Goal: Check status: Check status

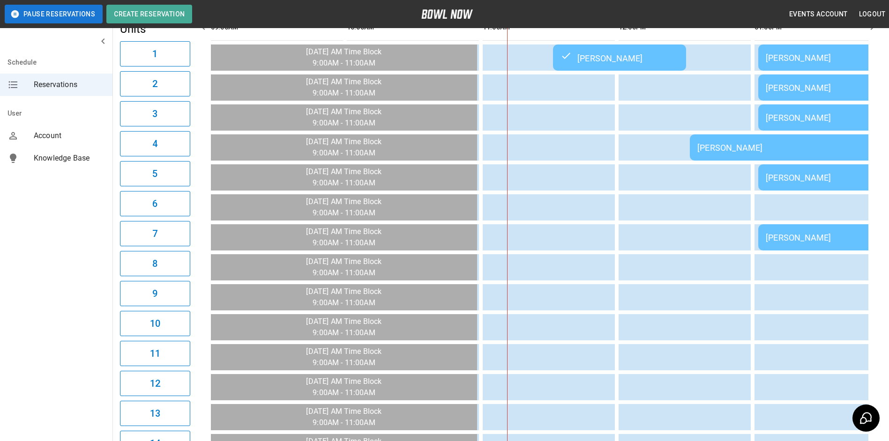
scroll to position [0, 272]
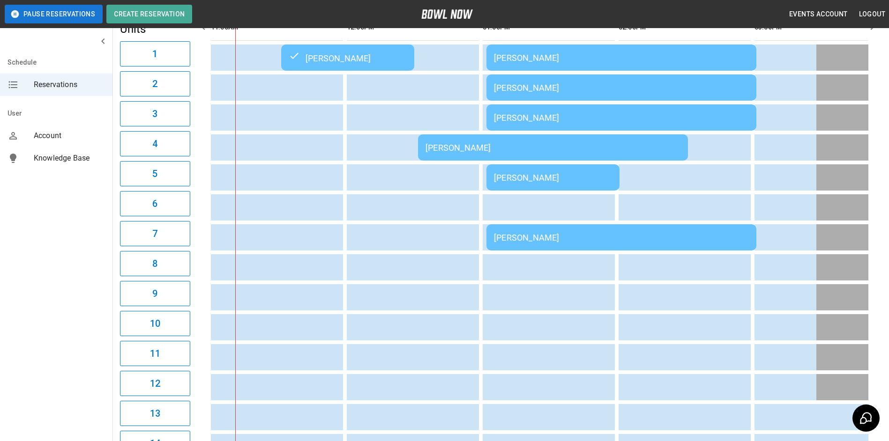
click at [539, 142] on td "[PERSON_NAME]" at bounding box center [553, 147] width 270 height 26
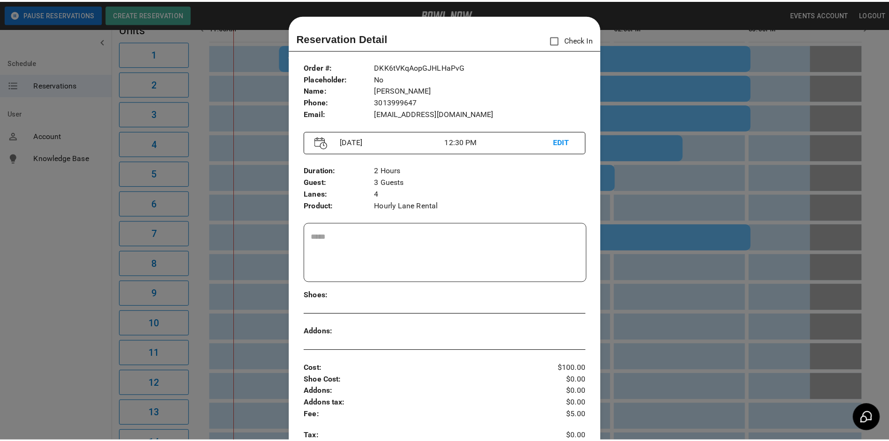
scroll to position [15, 0]
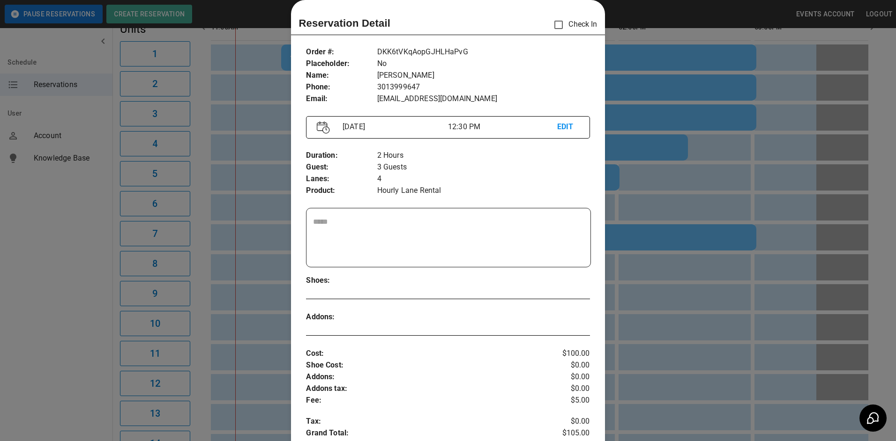
click at [654, 139] on div at bounding box center [448, 220] width 896 height 441
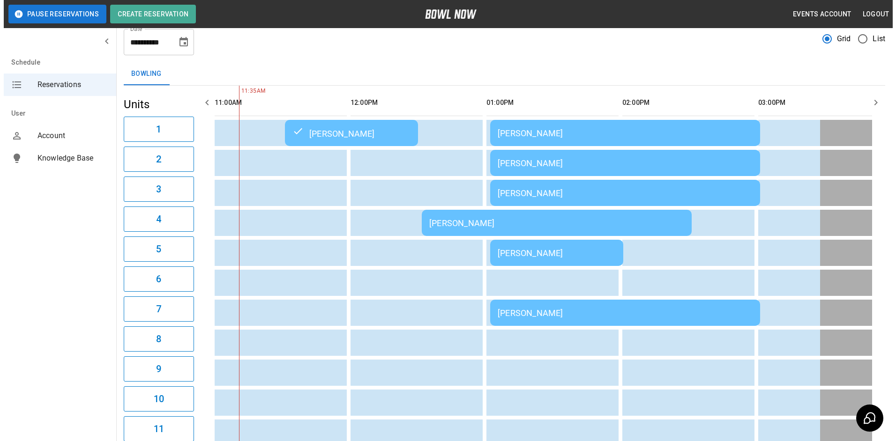
scroll to position [55, 0]
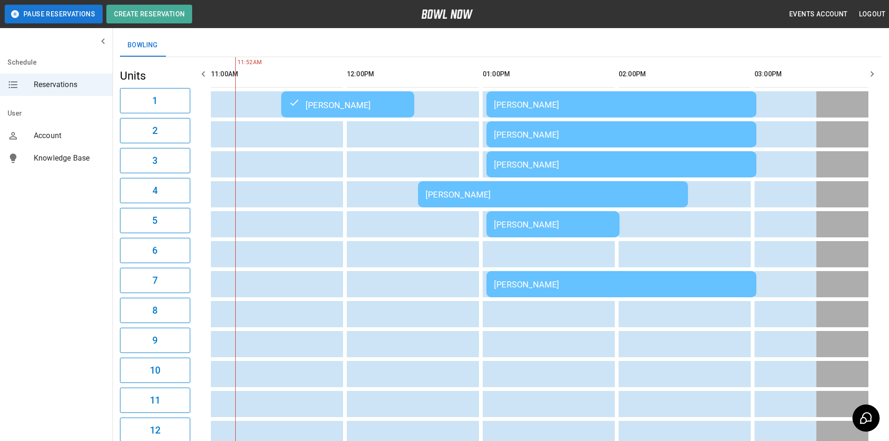
click at [533, 233] on td "[PERSON_NAME]" at bounding box center [552, 224] width 133 height 26
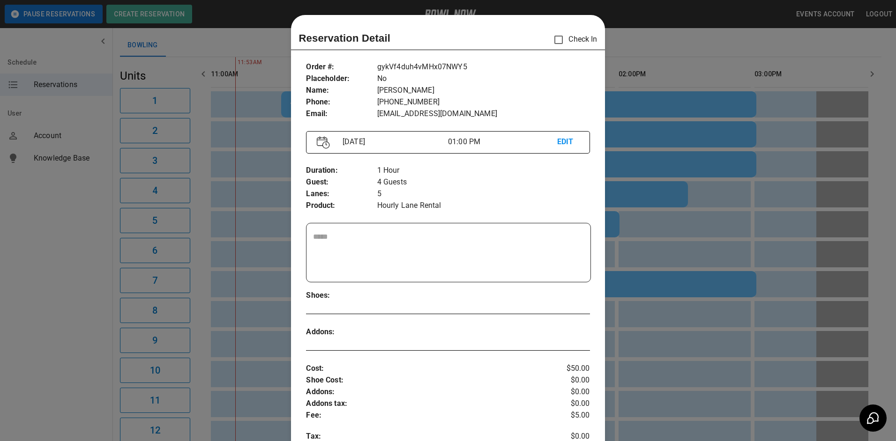
scroll to position [15, 0]
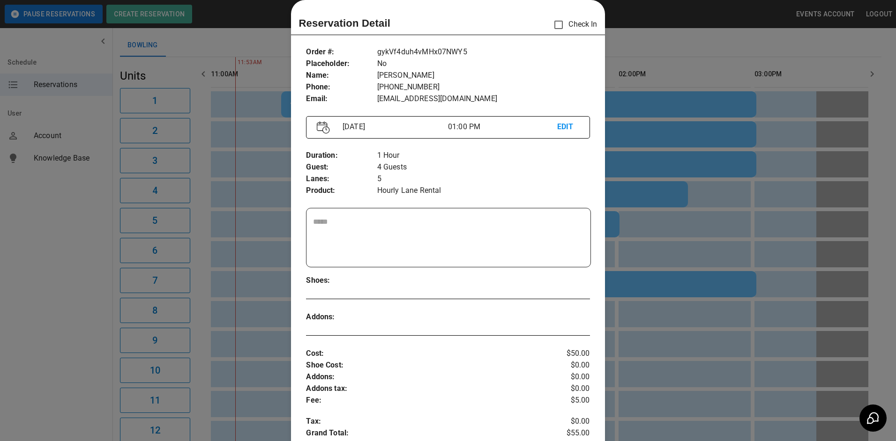
click at [676, 236] on div at bounding box center [448, 220] width 896 height 441
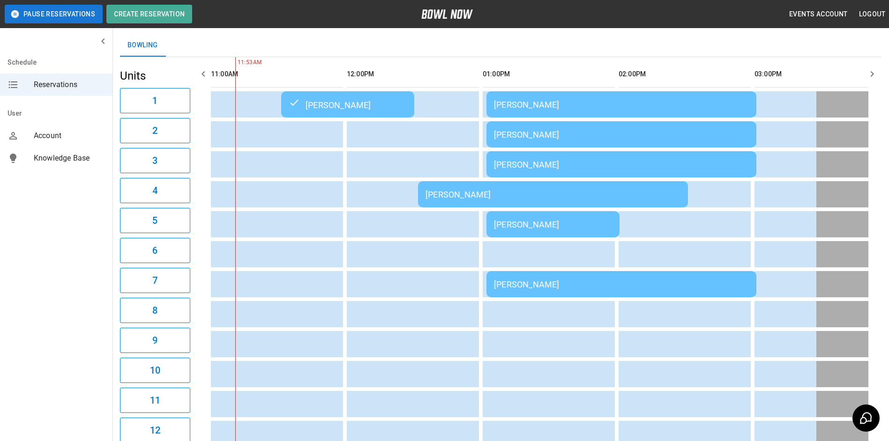
click at [660, 287] on div "[PERSON_NAME]" at bounding box center [621, 285] width 255 height 10
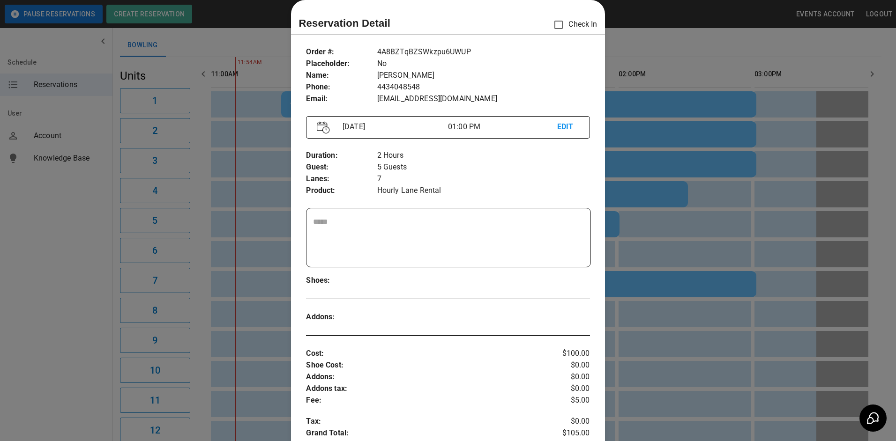
click at [660, 287] on div at bounding box center [448, 220] width 896 height 441
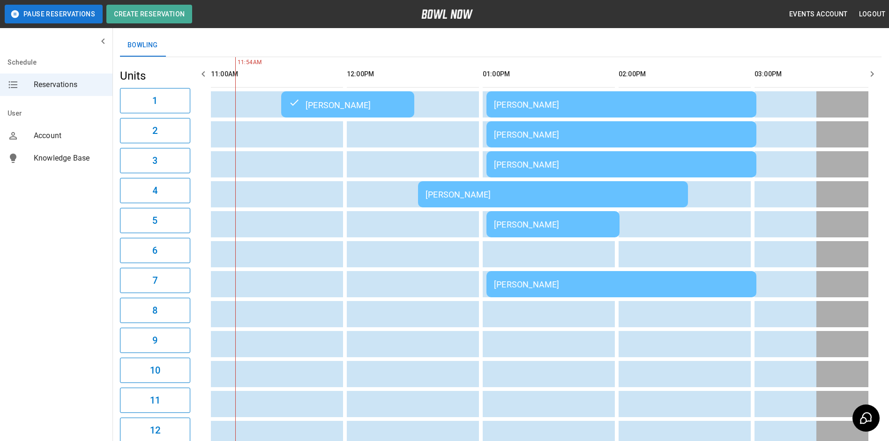
click at [573, 219] on td "[PERSON_NAME]" at bounding box center [552, 224] width 133 height 26
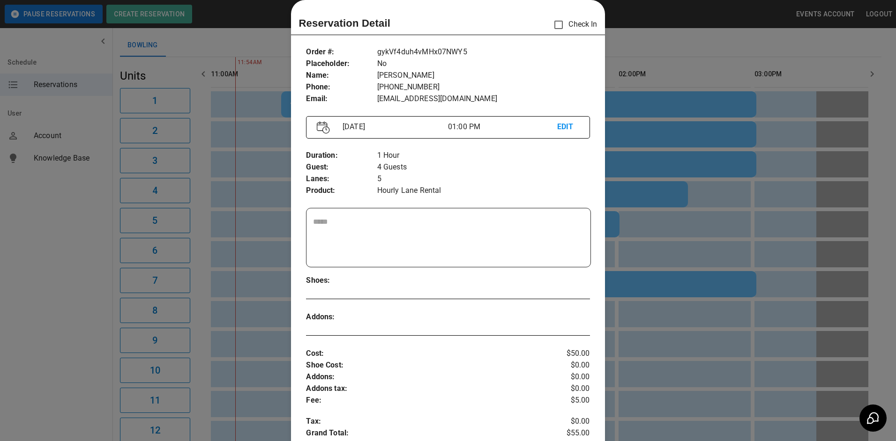
click at [687, 305] on div at bounding box center [448, 220] width 896 height 441
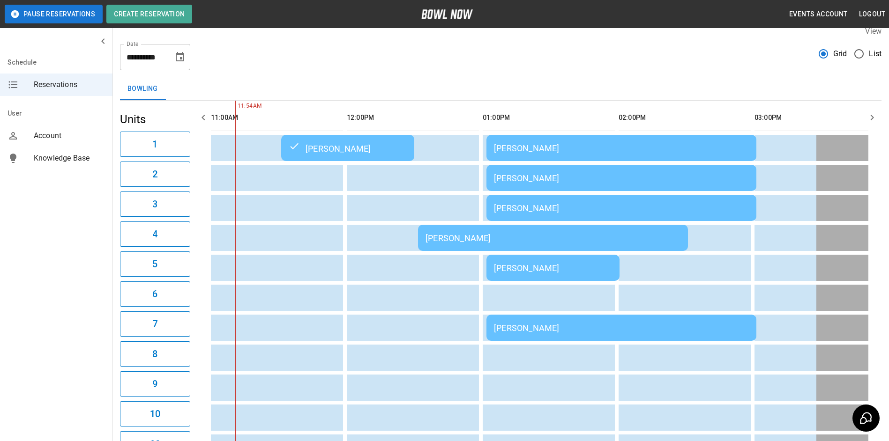
scroll to position [0, 0]
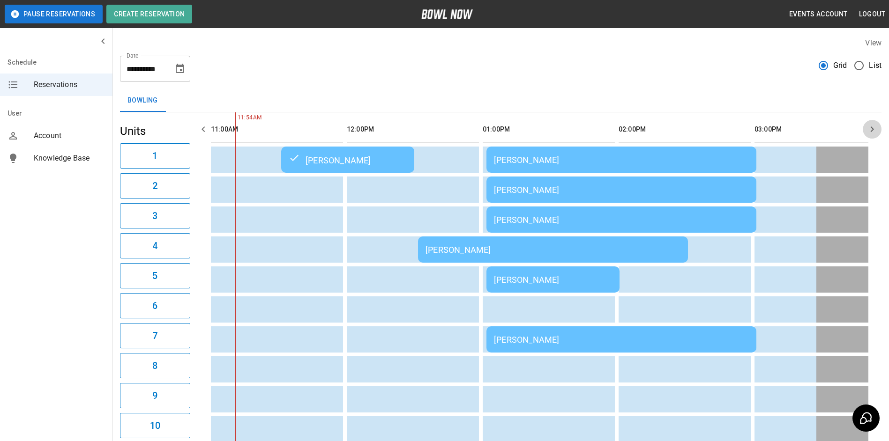
click at [878, 127] on button "button" at bounding box center [871, 129] width 19 height 19
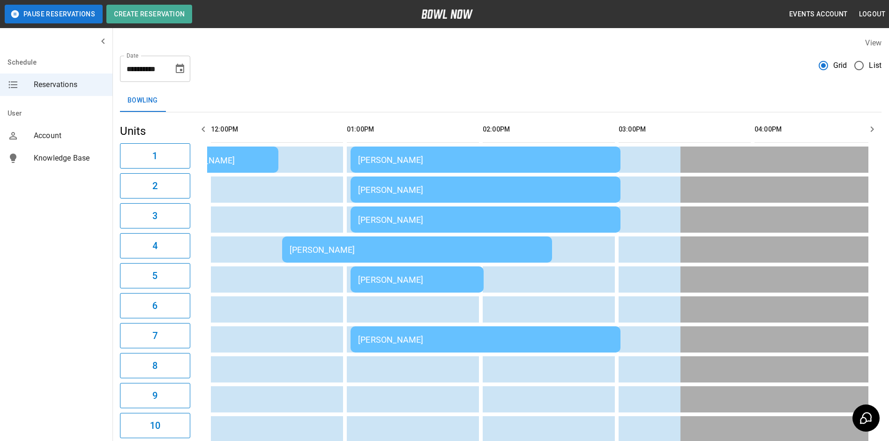
click at [877, 127] on button "button" at bounding box center [871, 129] width 19 height 19
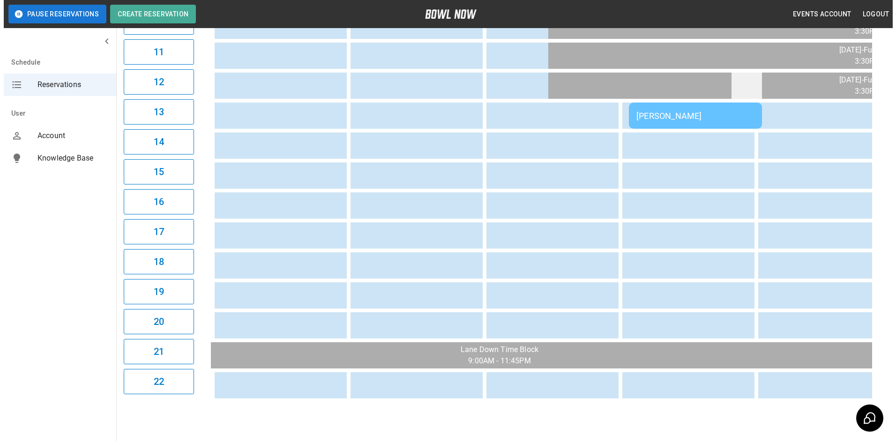
scroll to position [375, 0]
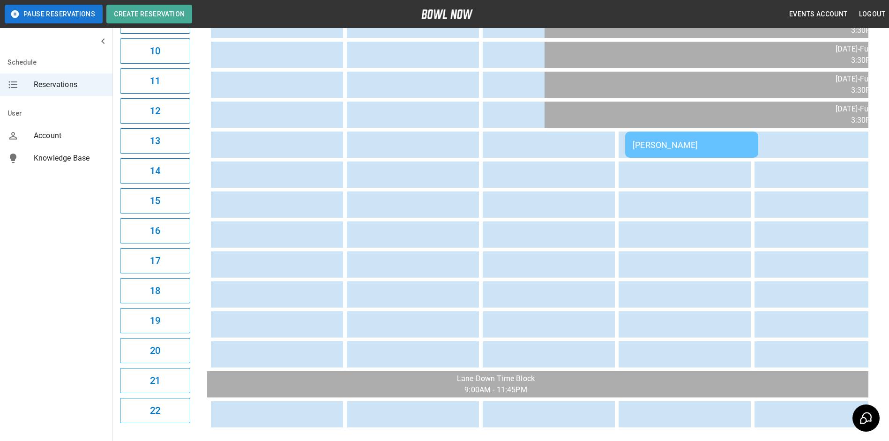
click at [747, 140] on div "[PERSON_NAME]" at bounding box center [691, 145] width 118 height 10
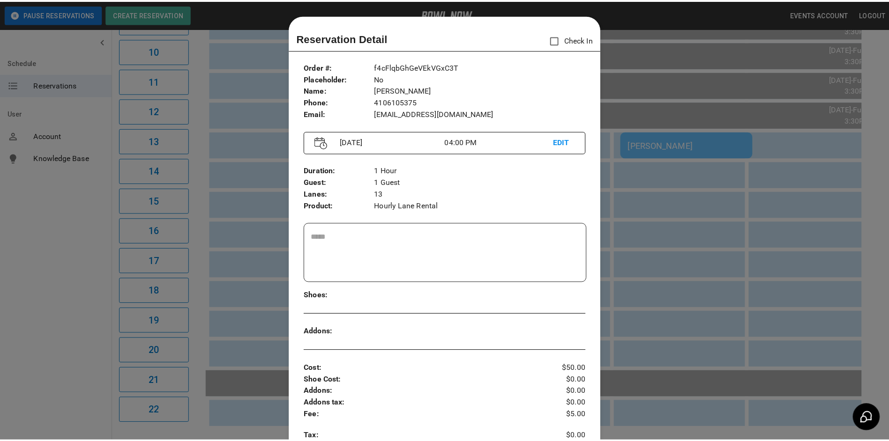
scroll to position [15, 0]
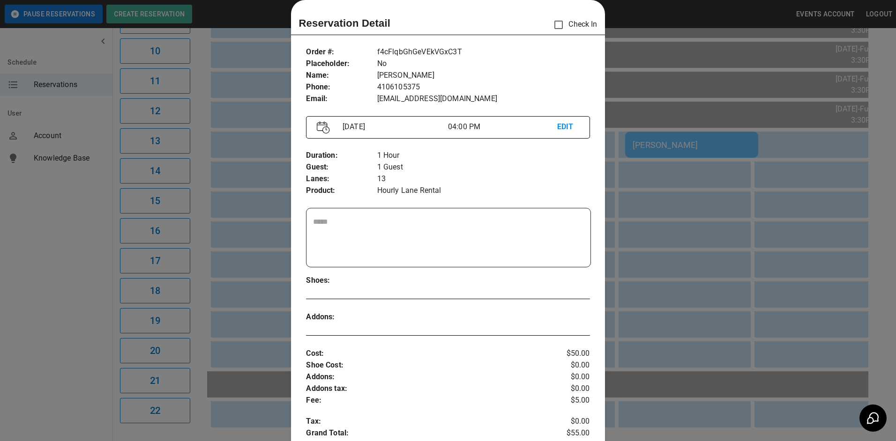
click at [786, 112] on div at bounding box center [448, 220] width 896 height 441
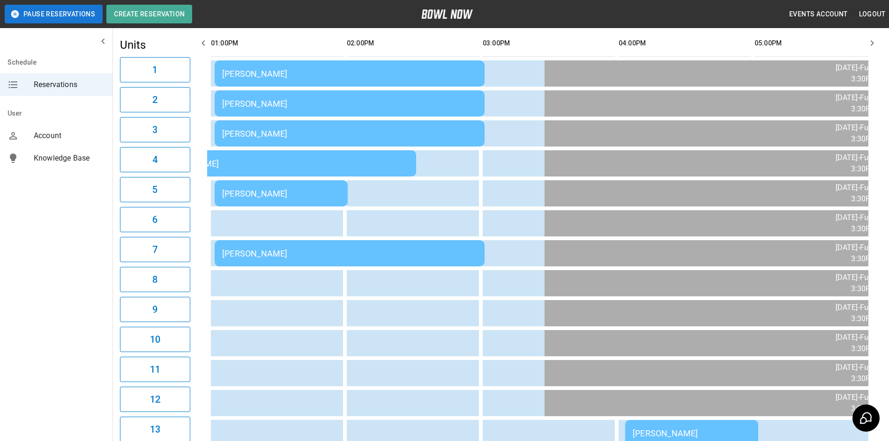
scroll to position [0, 0]
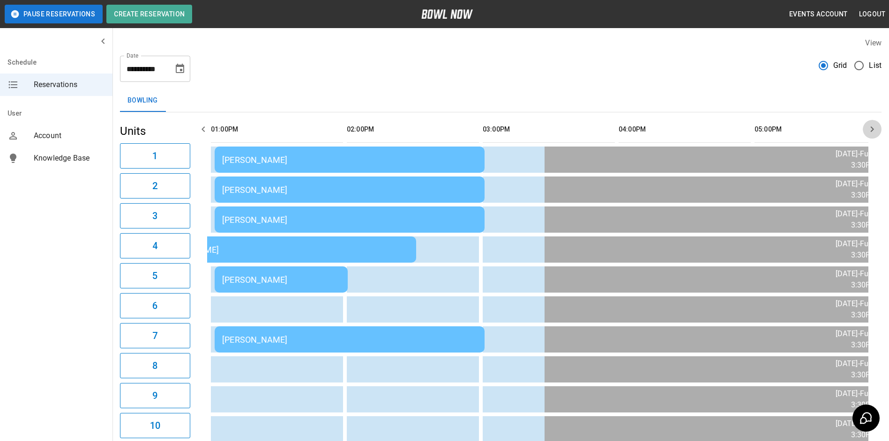
click at [866, 130] on button "button" at bounding box center [871, 129] width 19 height 19
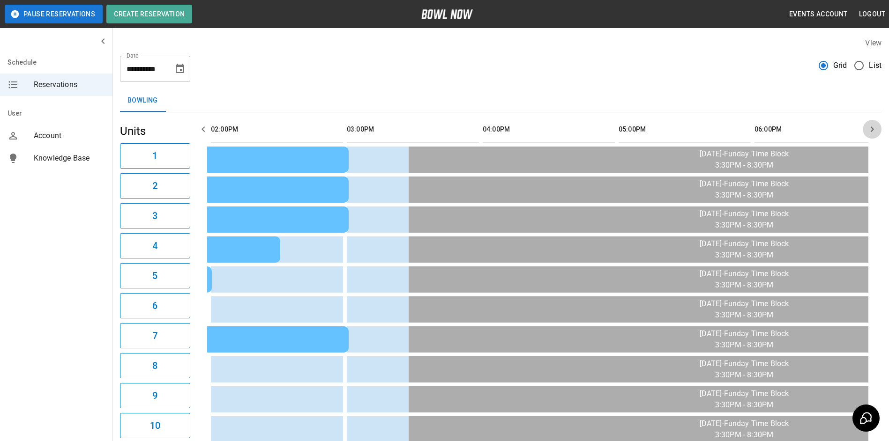
click at [866, 129] on icon "button" at bounding box center [871, 129] width 11 height 11
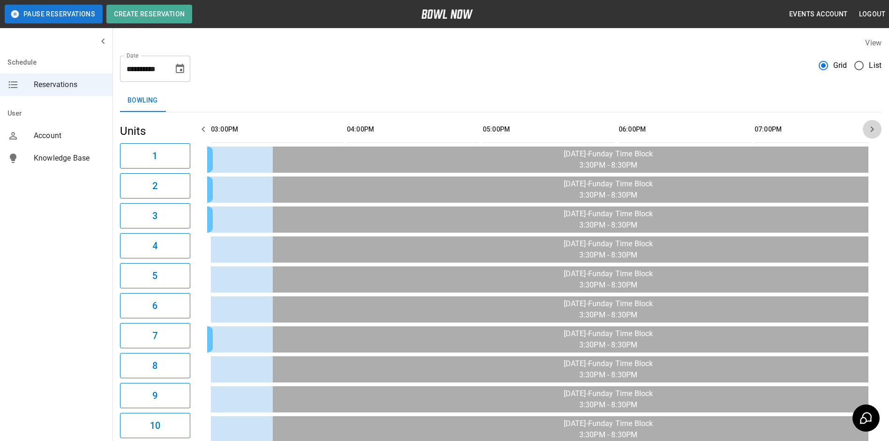
click at [866, 129] on icon "button" at bounding box center [871, 129] width 11 height 11
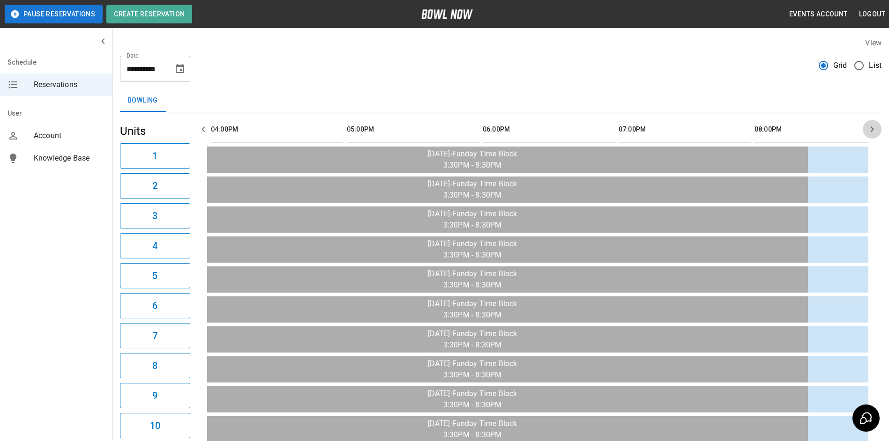
click at [866, 129] on icon "button" at bounding box center [871, 129] width 11 height 11
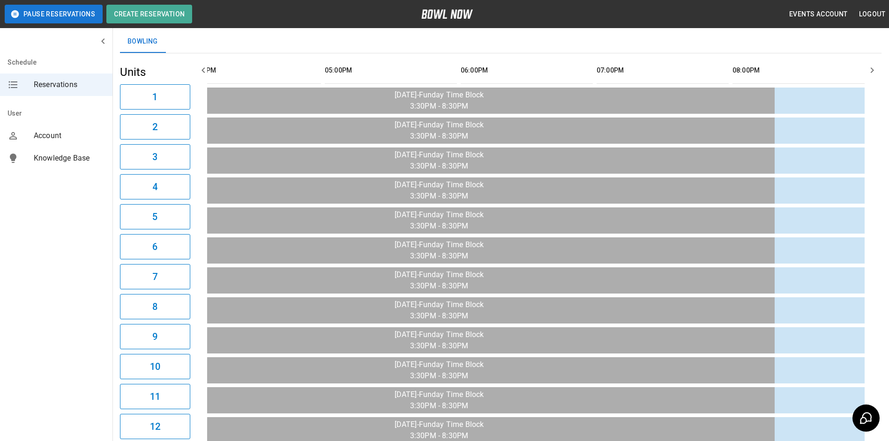
scroll to position [55, 0]
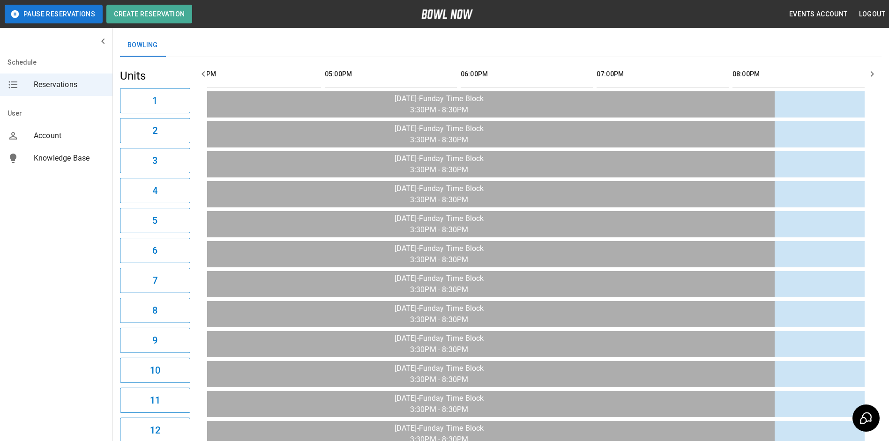
click at [202, 79] on icon "button" at bounding box center [203, 73] width 11 height 11
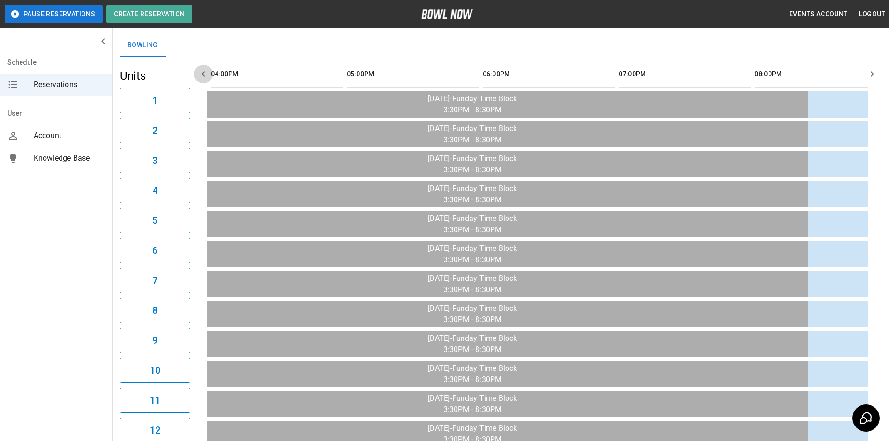
click at [203, 79] on icon "button" at bounding box center [203, 73] width 11 height 11
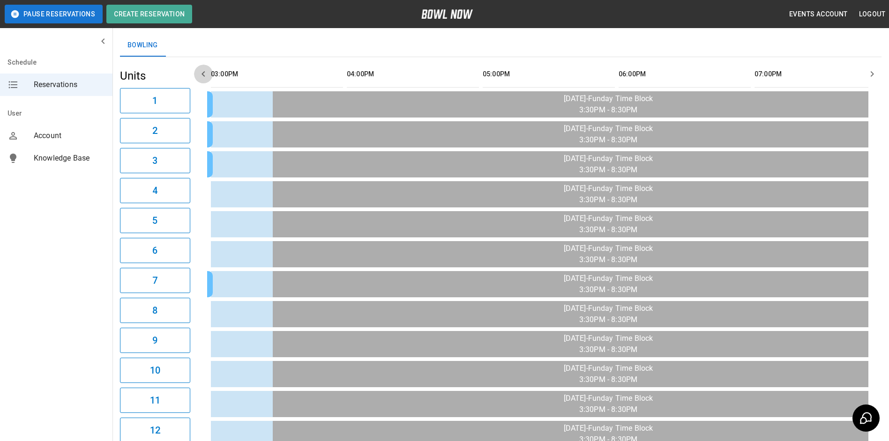
click at [203, 79] on icon "button" at bounding box center [203, 73] width 11 height 11
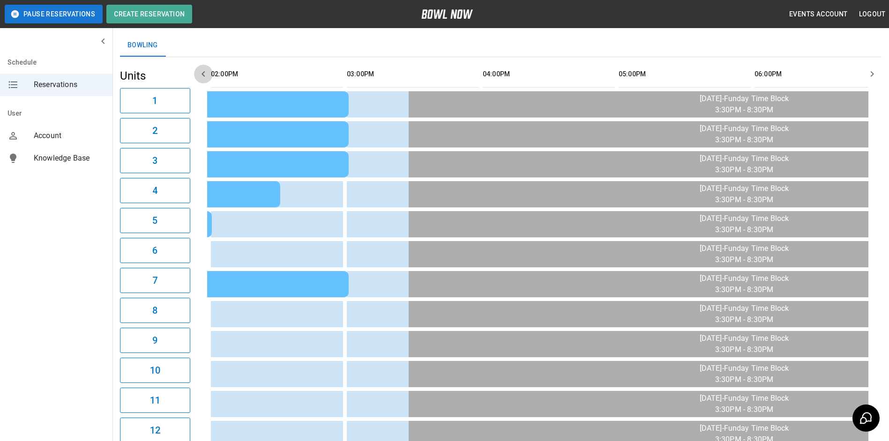
click at [203, 79] on icon "button" at bounding box center [203, 73] width 11 height 11
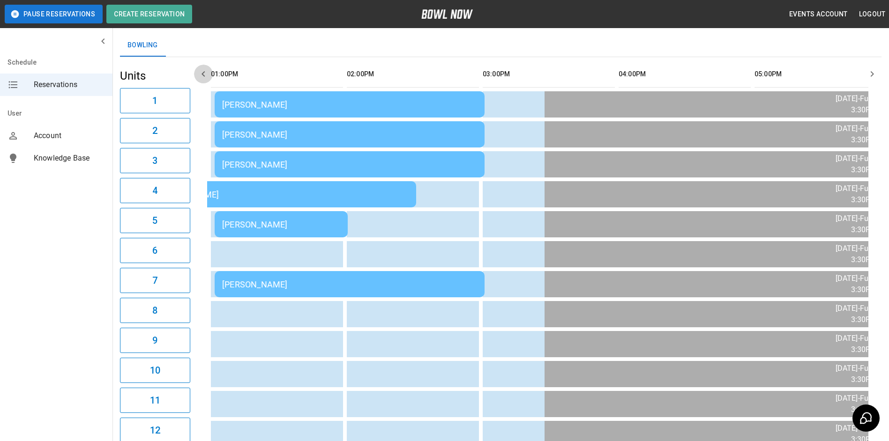
click at [203, 79] on icon "button" at bounding box center [203, 73] width 11 height 11
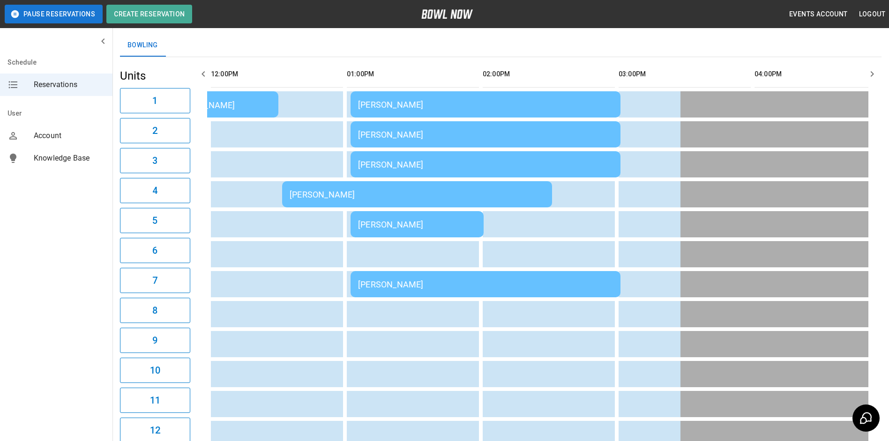
click at [204, 77] on icon "button" at bounding box center [203, 73] width 11 height 11
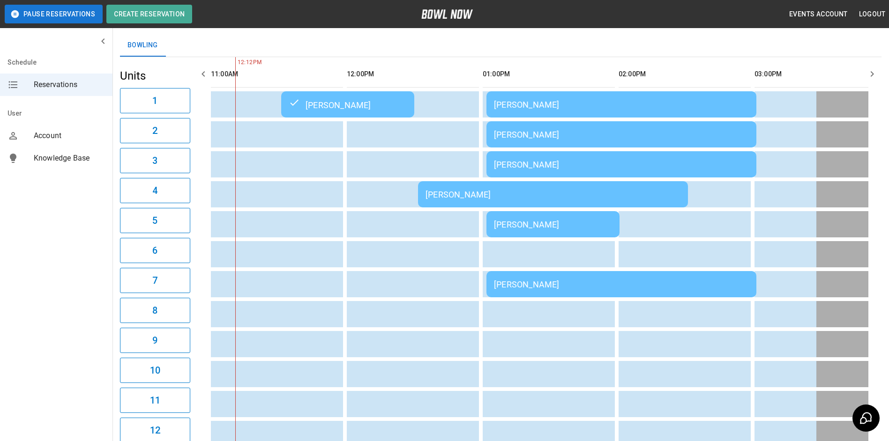
click at [548, 234] on td "[PERSON_NAME]" at bounding box center [552, 224] width 133 height 26
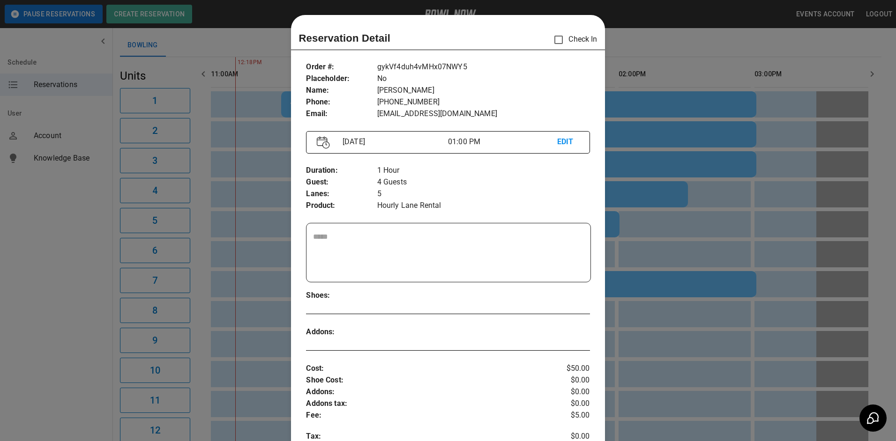
scroll to position [15, 0]
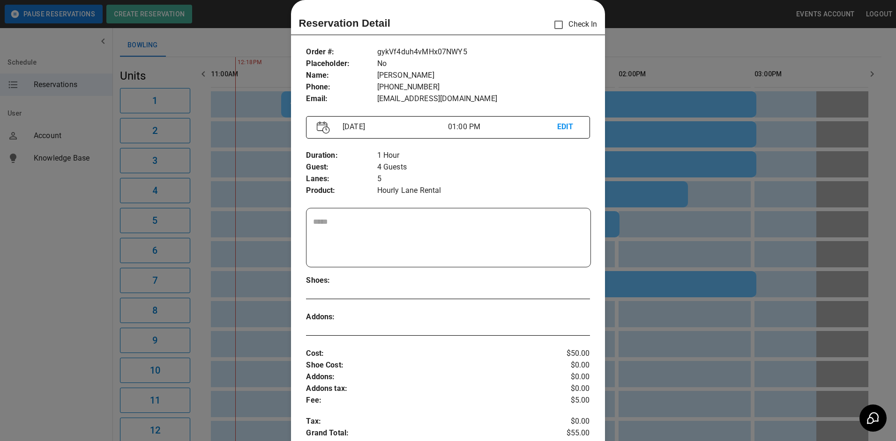
drag, startPoint x: 643, startPoint y: 240, endPoint x: 619, endPoint y: 223, distance: 29.2
click at [641, 240] on div at bounding box center [448, 220] width 896 height 441
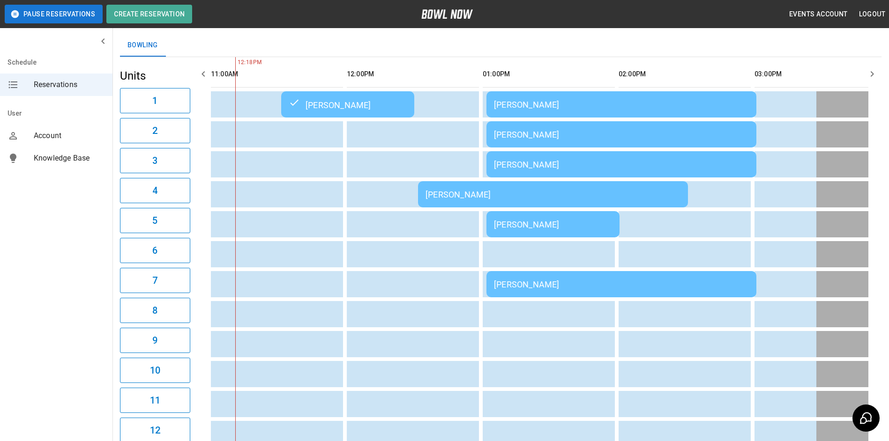
click at [526, 126] on td "[PERSON_NAME]" at bounding box center [621, 134] width 270 height 26
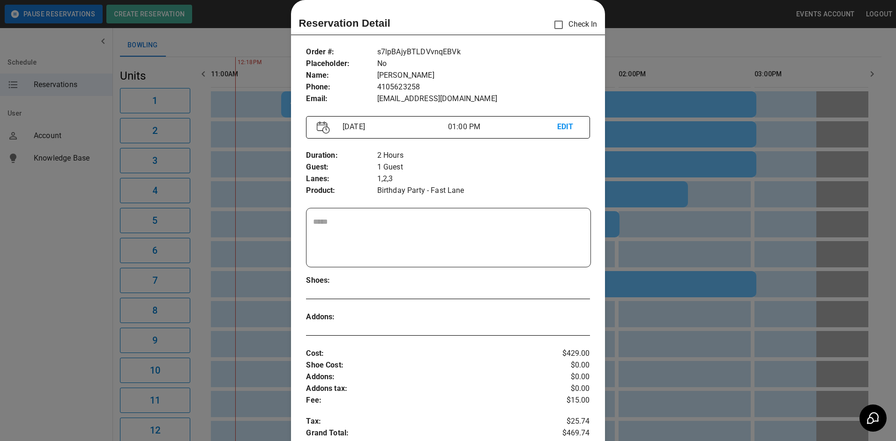
drag, startPoint x: 655, startPoint y: 160, endPoint x: 638, endPoint y: 151, distance: 20.1
click at [651, 158] on div at bounding box center [448, 220] width 896 height 441
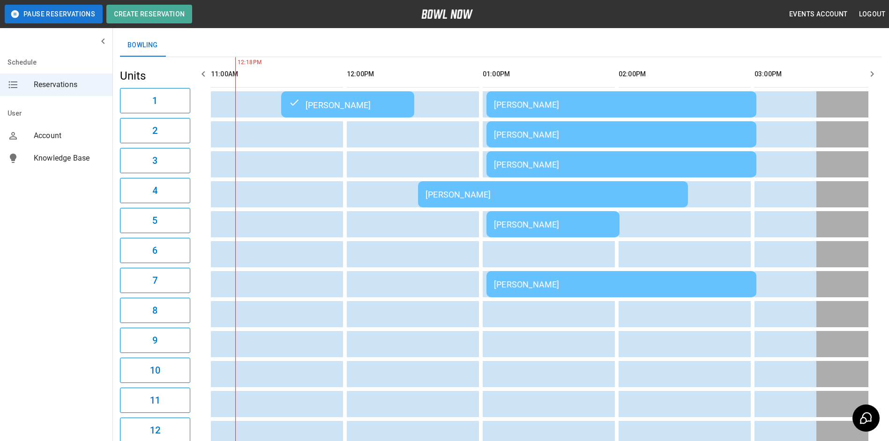
click at [581, 280] on div "[PERSON_NAME]" at bounding box center [621, 285] width 255 height 10
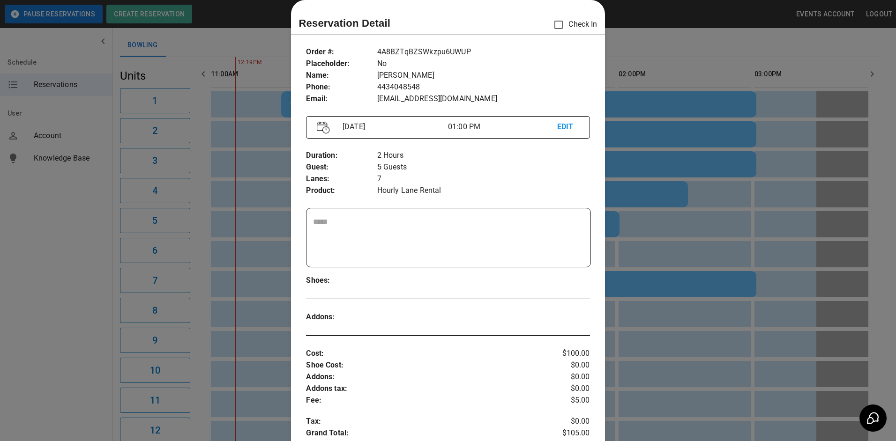
click at [652, 230] on div at bounding box center [448, 220] width 896 height 441
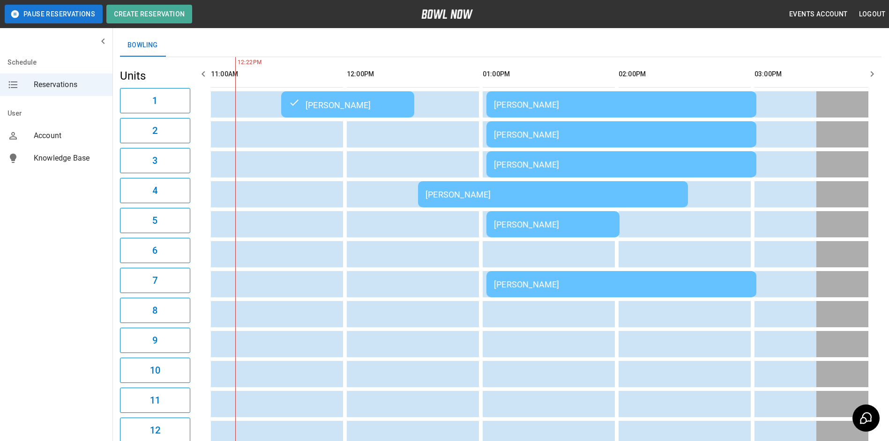
click at [540, 195] on div "[PERSON_NAME]" at bounding box center [552, 195] width 255 height 10
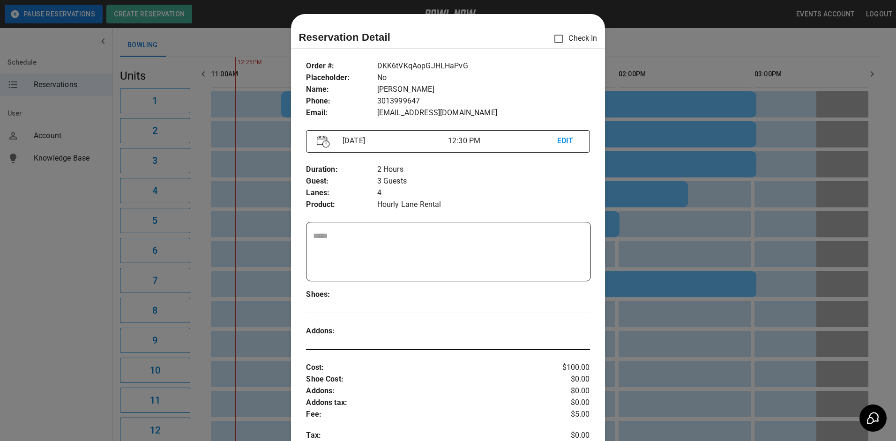
scroll to position [0, 0]
click at [731, 220] on div at bounding box center [448, 220] width 896 height 441
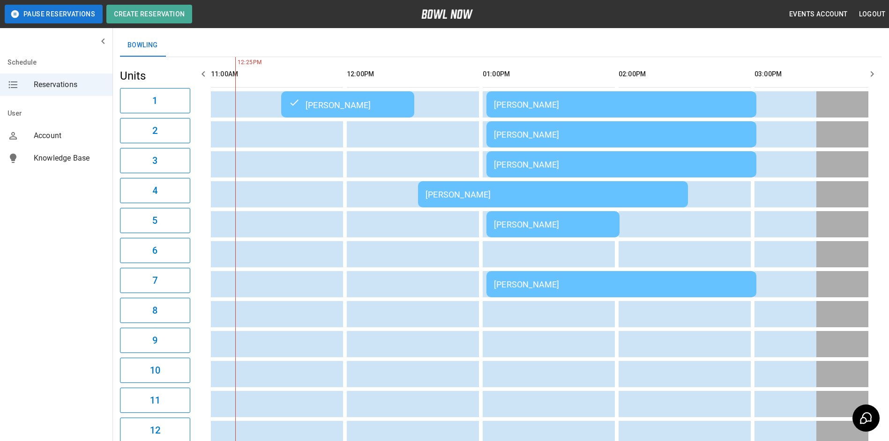
click at [717, 171] on td "[PERSON_NAME]" at bounding box center [621, 164] width 270 height 26
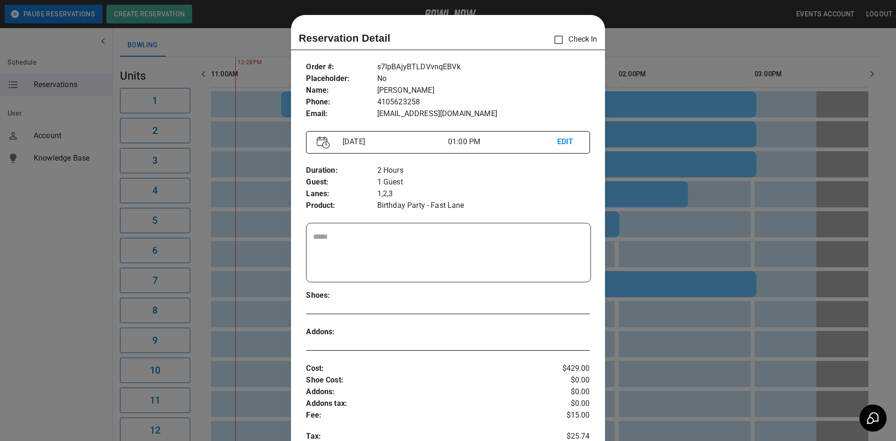
scroll to position [15, 0]
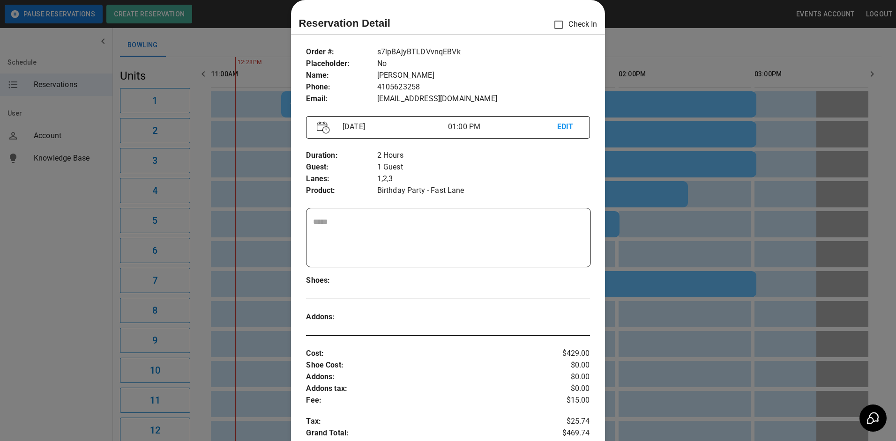
drag, startPoint x: 605, startPoint y: 215, endPoint x: 620, endPoint y: 208, distance: 16.2
click at [615, 210] on div at bounding box center [448, 220] width 896 height 441
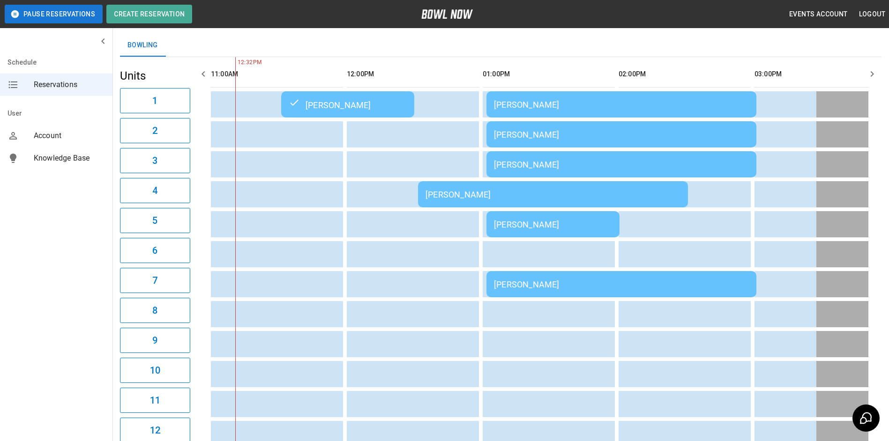
click at [682, 130] on div "[PERSON_NAME]" at bounding box center [621, 135] width 255 height 10
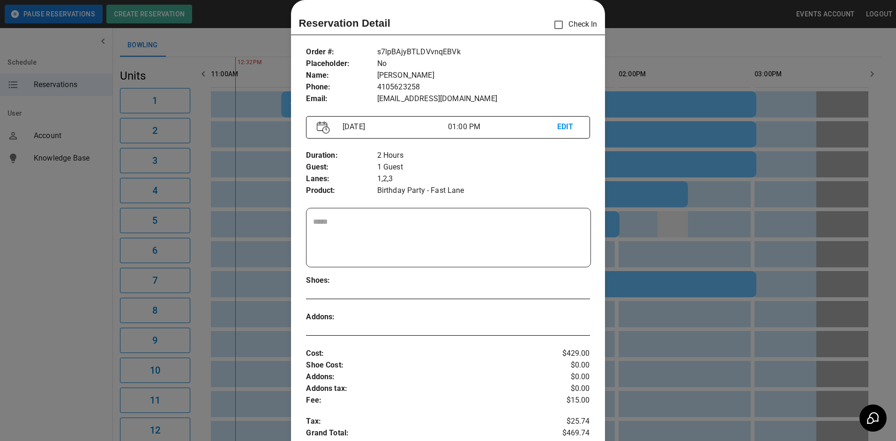
drag, startPoint x: 729, startPoint y: 241, endPoint x: 685, endPoint y: 230, distance: 45.2
click at [727, 236] on div at bounding box center [448, 220] width 896 height 441
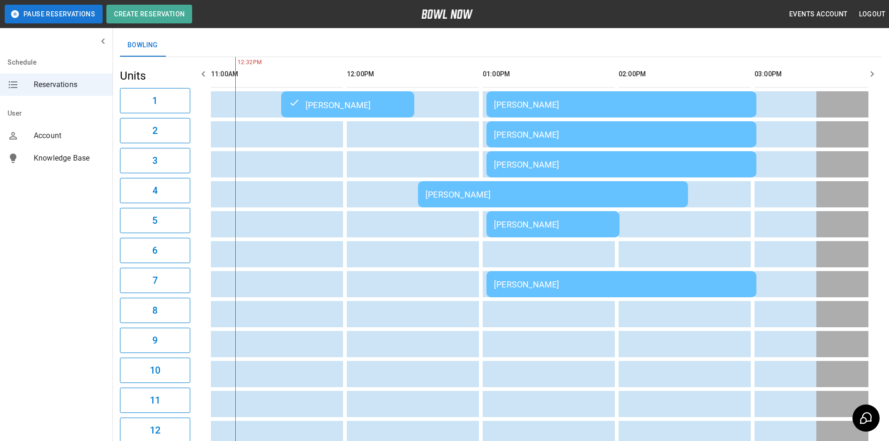
click at [547, 203] on td "[PERSON_NAME]" at bounding box center [553, 194] width 270 height 26
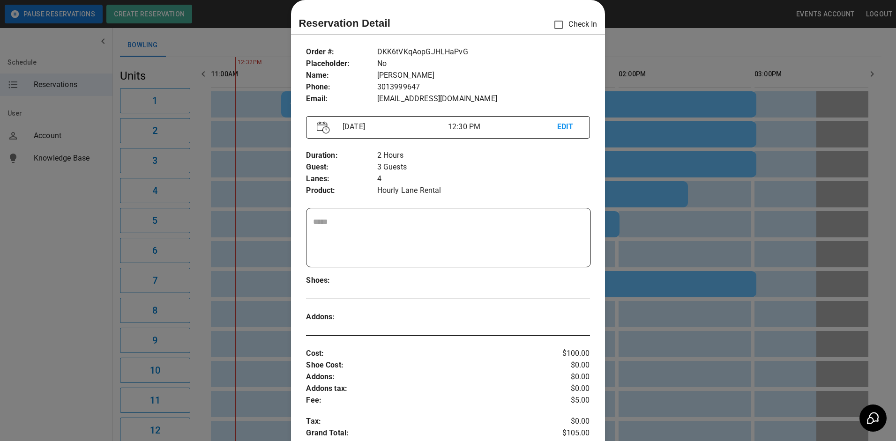
click at [687, 218] on div at bounding box center [448, 220] width 896 height 441
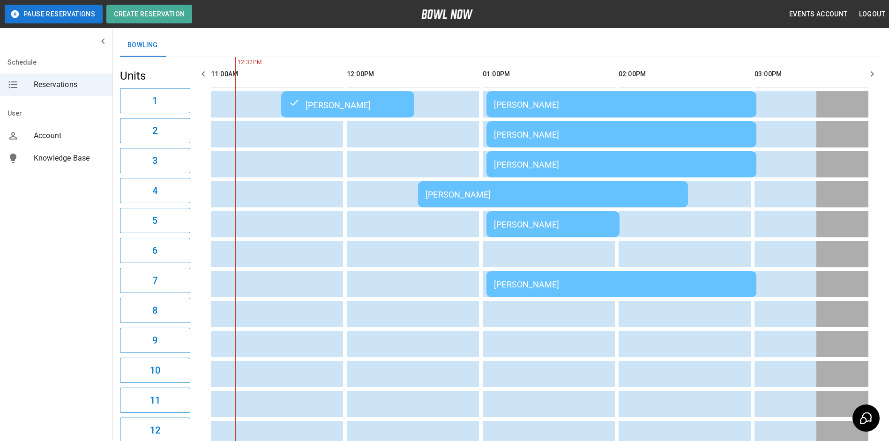
click at [647, 194] on div "[PERSON_NAME]" at bounding box center [552, 195] width 255 height 10
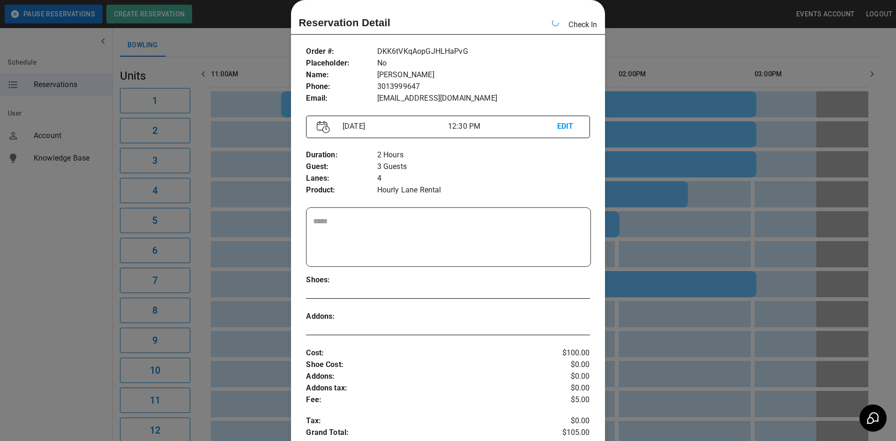
scroll to position [0, 408]
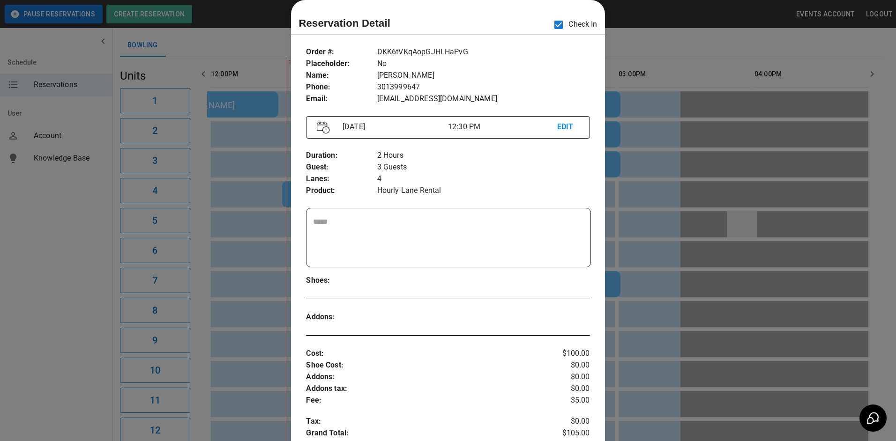
click at [756, 213] on div at bounding box center [448, 220] width 896 height 441
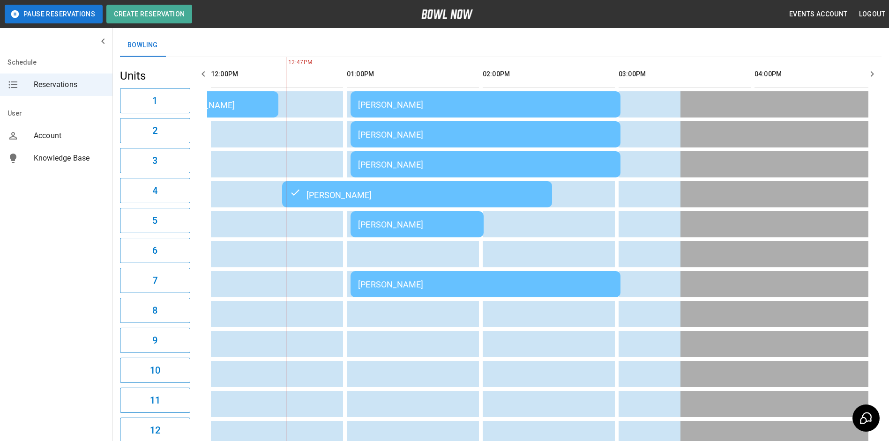
click at [429, 214] on td "[PERSON_NAME]" at bounding box center [416, 224] width 133 height 26
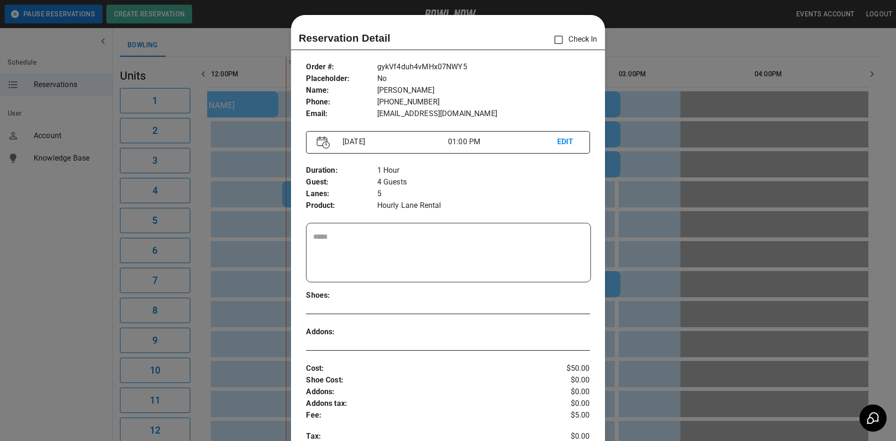
scroll to position [15, 0]
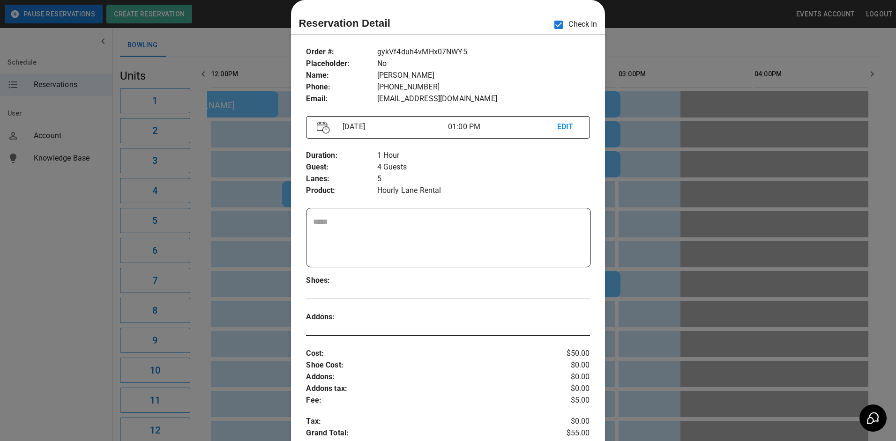
drag, startPoint x: 633, startPoint y: 85, endPoint x: 587, endPoint y: 196, distance: 120.0
click at [633, 87] on div at bounding box center [448, 220] width 896 height 441
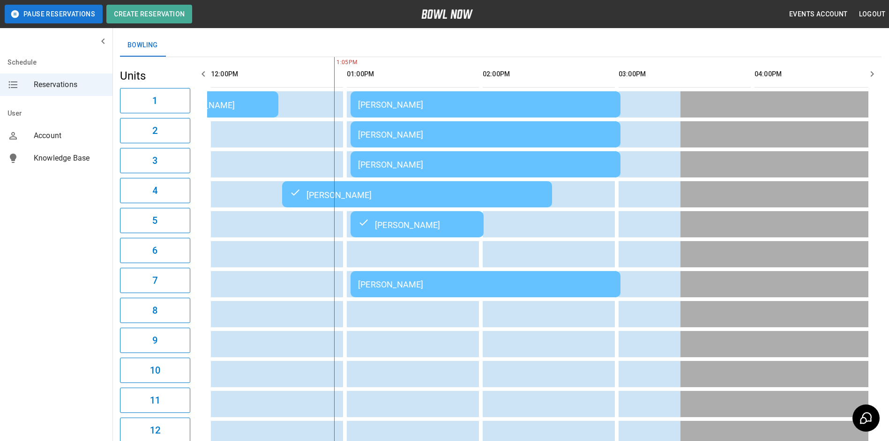
click at [464, 288] on div "[PERSON_NAME]" at bounding box center [485, 285] width 255 height 10
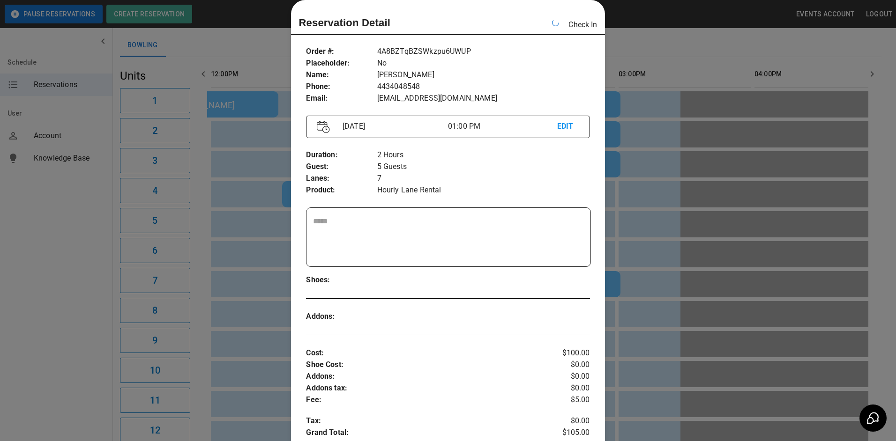
scroll to position [0, 543]
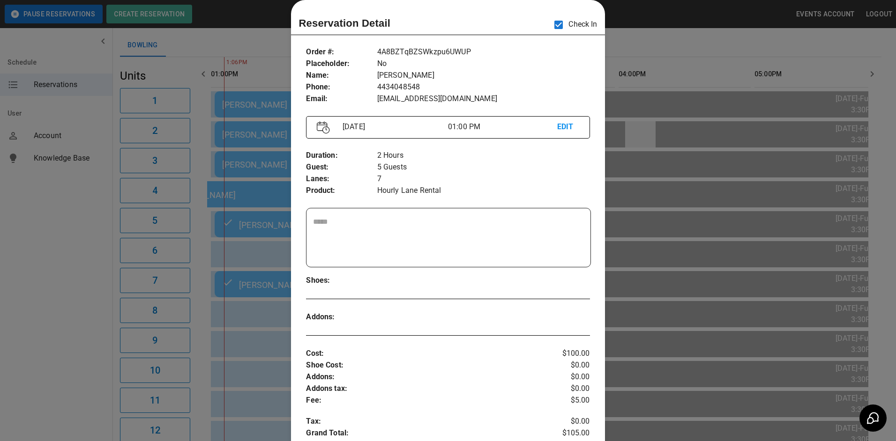
drag, startPoint x: 653, startPoint y: 118, endPoint x: 652, endPoint y: 128, distance: 9.9
click at [652, 128] on div at bounding box center [448, 220] width 896 height 441
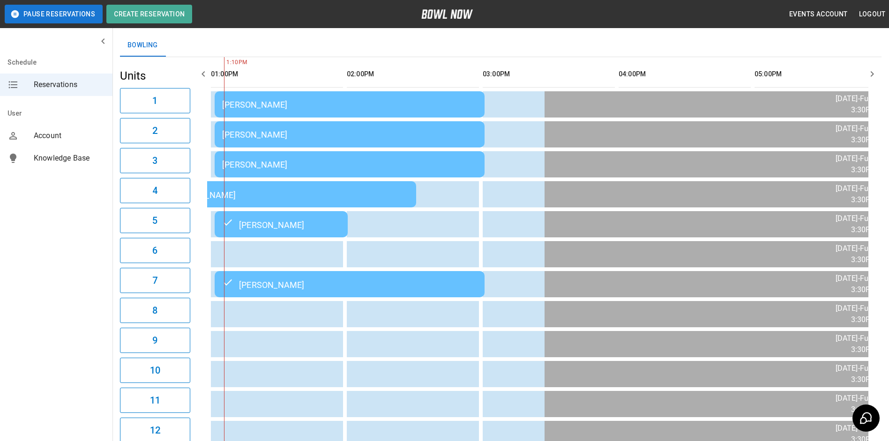
click at [451, 108] on div "[PERSON_NAME]" at bounding box center [349, 105] width 255 height 10
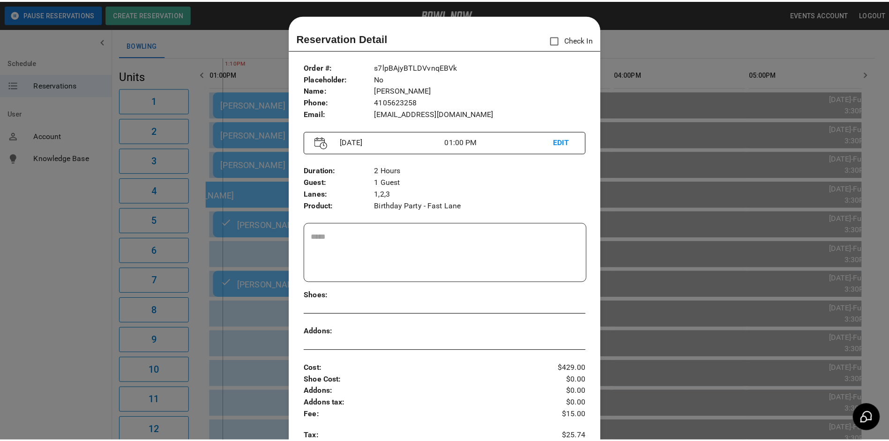
scroll to position [15, 0]
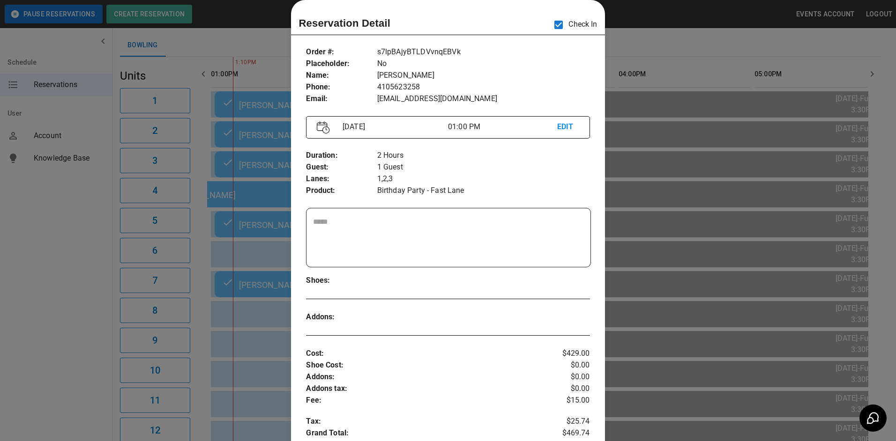
click at [650, 89] on div at bounding box center [448, 220] width 896 height 441
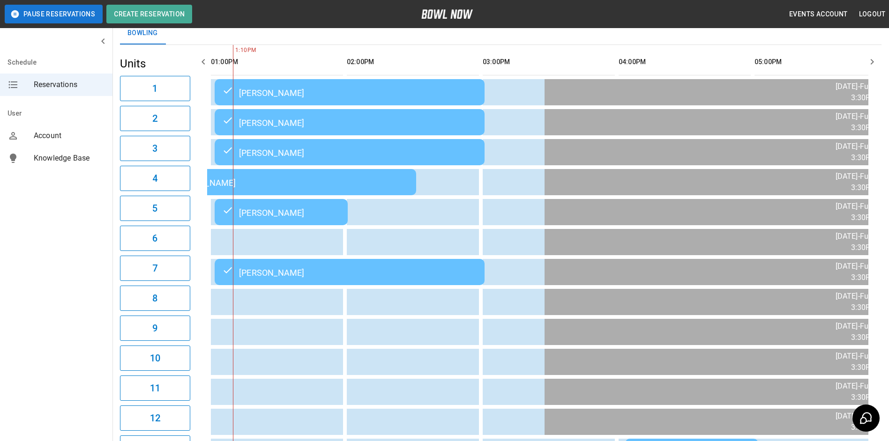
scroll to position [55, 0]
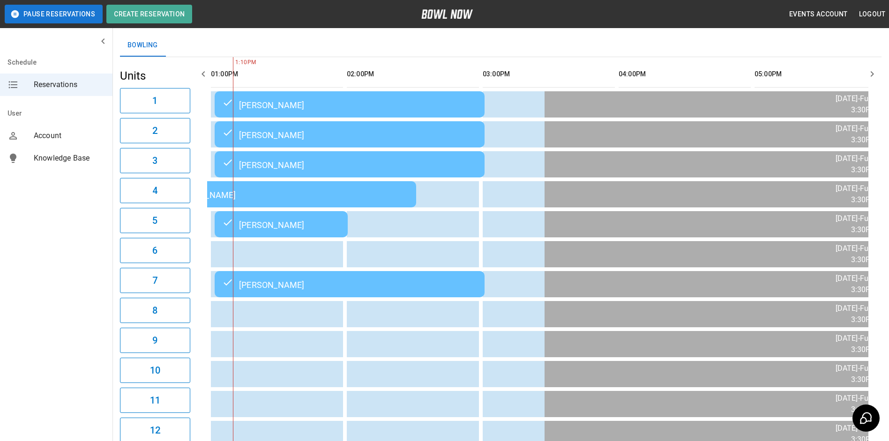
click at [201, 73] on icon "button" at bounding box center [203, 73] width 11 height 11
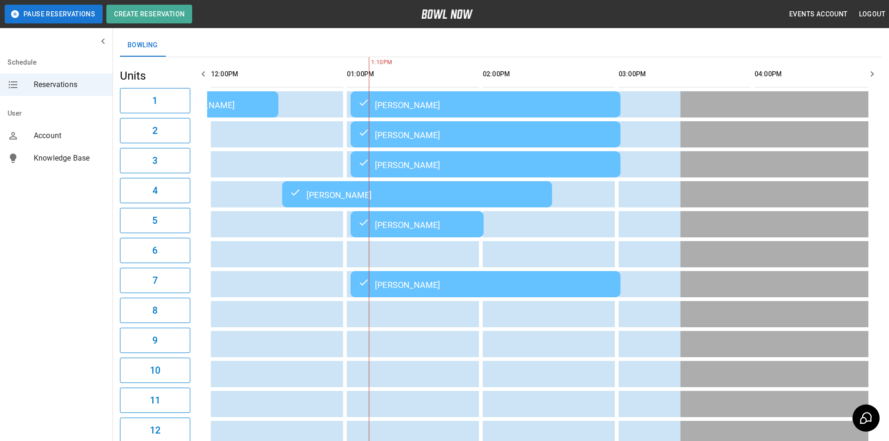
click at [865, 73] on button "button" at bounding box center [871, 74] width 19 height 19
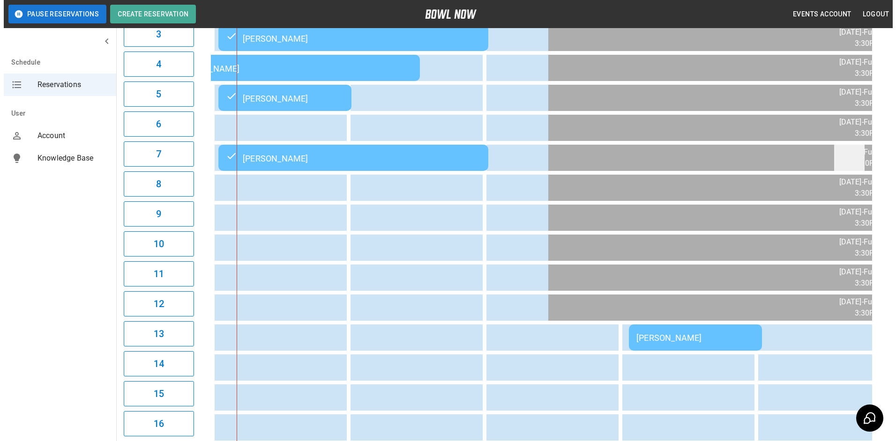
scroll to position [196, 0]
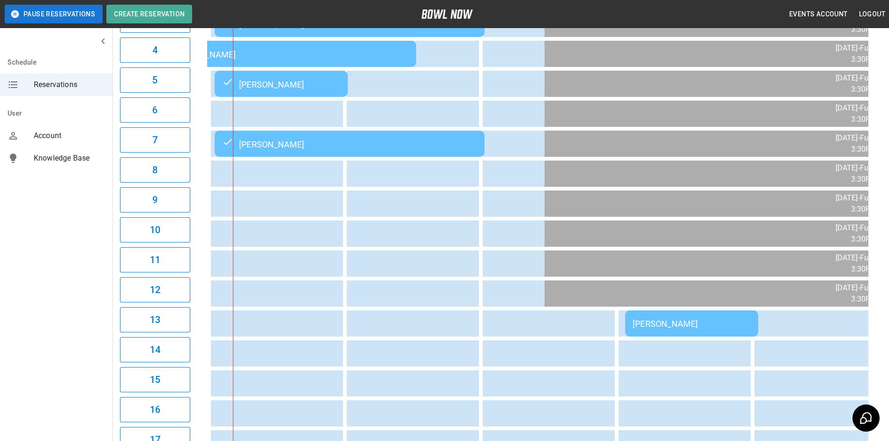
drag, startPoint x: 713, startPoint y: 345, endPoint x: 715, endPoint y: 336, distance: 9.0
click at [715, 337] on tbody "[PERSON_NAME] [PERSON_NAME] [PERSON_NAME] [PERSON_NAME] [PERSON_NAME] [PERSON_N…" at bounding box center [486, 279] width 1638 height 656
click at [730, 334] on td "[PERSON_NAME]" at bounding box center [691, 324] width 133 height 26
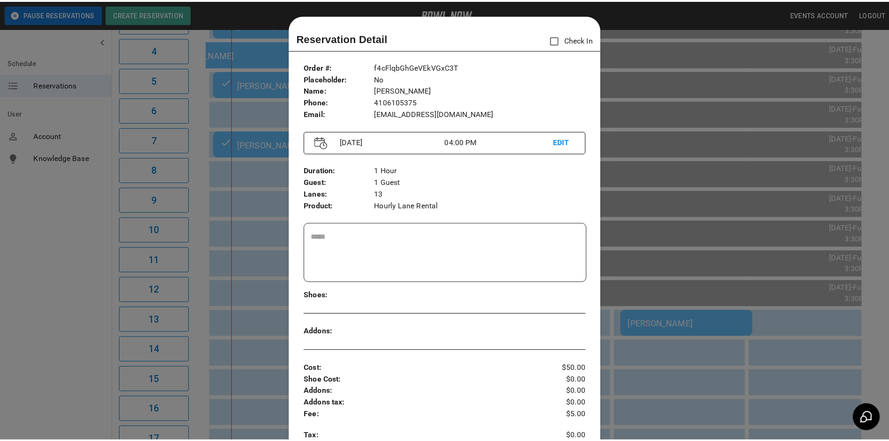
scroll to position [15, 0]
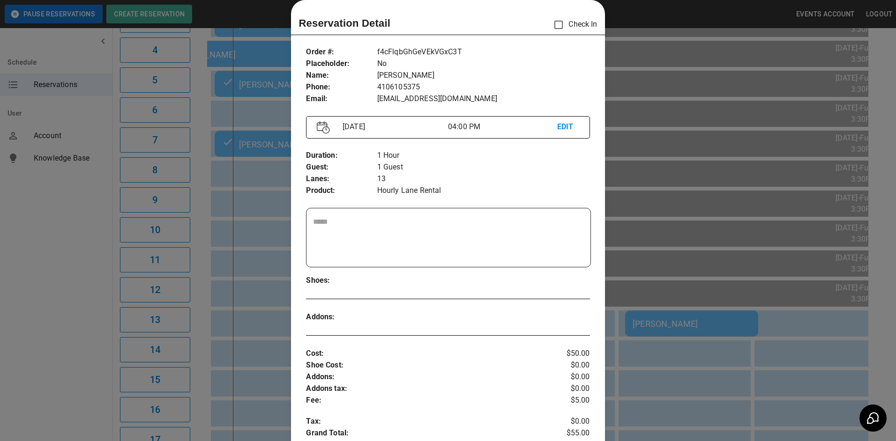
drag, startPoint x: 730, startPoint y: 334, endPoint x: 725, endPoint y: 327, distance: 8.3
click at [719, 328] on div at bounding box center [448, 220] width 896 height 441
